Goal: Communication & Community: Answer question/provide support

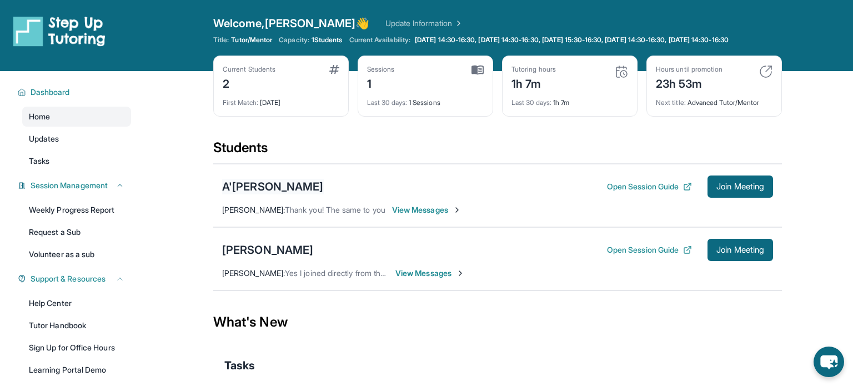
click at [252, 189] on div "A'[PERSON_NAME]" at bounding box center [273, 187] width 102 height 16
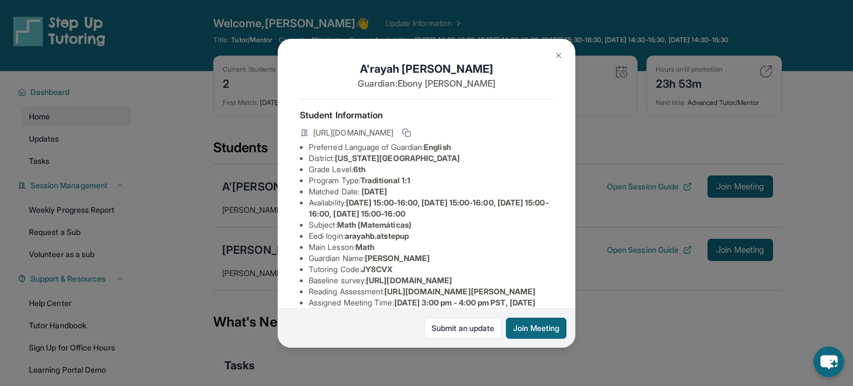
drag, startPoint x: 453, startPoint y: 157, endPoint x: 341, endPoint y: 156, distance: 112.2
click at [341, 156] on li "District: New York City Public Schools" at bounding box center [431, 158] width 244 height 11
click at [468, 207] on li "Availability: Monday 15:00-16:00, Tuesday 15:00-16:00, Wednesday 15:00-16:00, T…" at bounding box center [431, 208] width 244 height 22
click at [562, 50] on button at bounding box center [558, 55] width 22 height 22
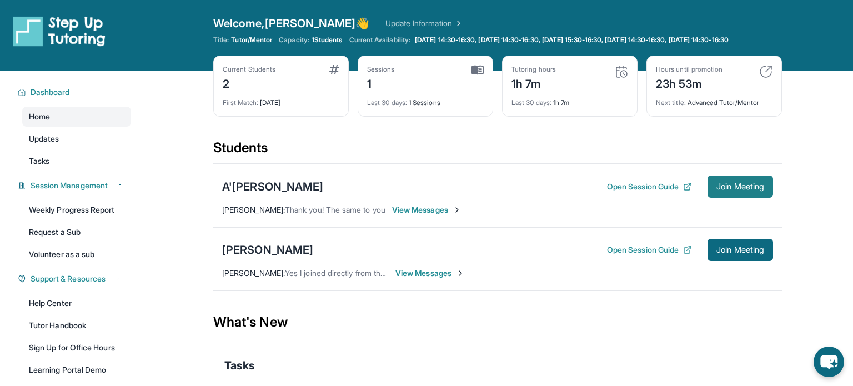
click at [751, 190] on span "Join Meeting" at bounding box center [740, 186] width 48 height 7
click at [615, 185] on div "Open Session Guide Join Meeting" at bounding box center [690, 186] width 166 height 22
click at [616, 190] on button "Open Session Guide" at bounding box center [649, 186] width 85 height 11
click at [760, 198] on button "Join Meeting" at bounding box center [740, 186] width 66 height 22
click at [267, 189] on div "A'[PERSON_NAME]" at bounding box center [273, 187] width 102 height 16
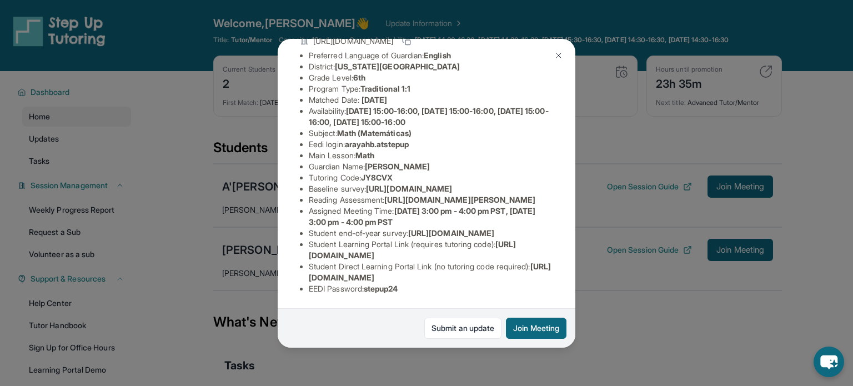
scroll to position [102, 394]
drag, startPoint x: 305, startPoint y: 187, endPoint x: 573, endPoint y: 212, distance: 268.8
click at [573, 212] on div "A'rayah Brunson Guardian: Ebony Taylor Student Information https://student-port…" at bounding box center [427, 193] width 298 height 309
copy span "[URL][DOMAIN_NAME]"
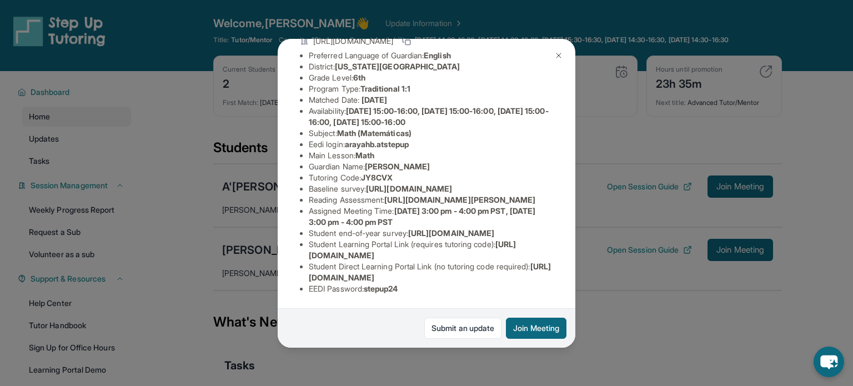
click at [656, 171] on div "A'rayah Brunson Guardian: Ebony Taylor Student Information https://student-port…" at bounding box center [426, 193] width 853 height 386
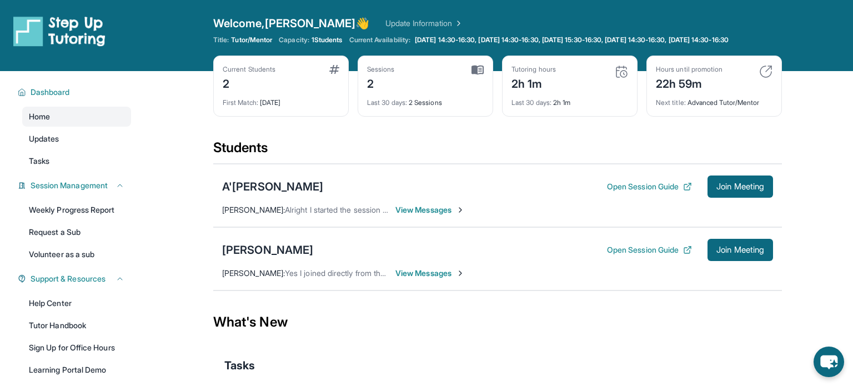
click at [570, 107] on div "Last 30 days : 2h 1m" at bounding box center [569, 100] width 117 height 16
click at [615, 78] on img at bounding box center [621, 71] width 13 height 13
click at [502, 88] on div "Tutoring hours 2h 1m Last 30 days : 2h 1m" at bounding box center [569, 86] width 135 height 61
click at [548, 92] on div "2h 1m" at bounding box center [533, 83] width 44 height 18
click at [385, 92] on div "2" at bounding box center [381, 83] width 28 height 18
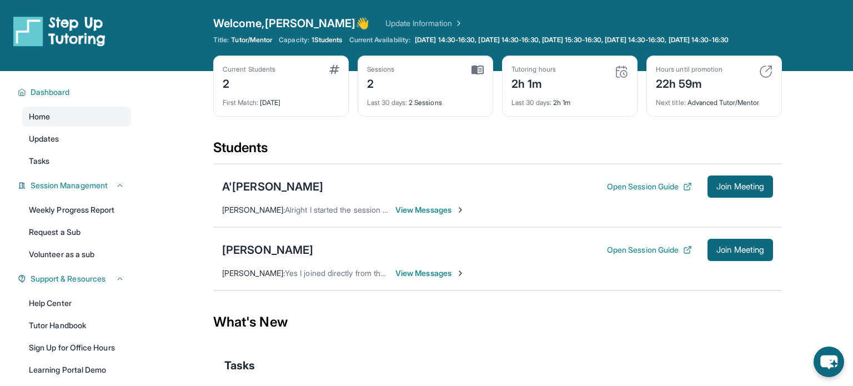
click at [555, 101] on div "Last 30 days : 2h 1m" at bounding box center [569, 100] width 117 height 16
